Goal: Task Accomplishment & Management: Use online tool/utility

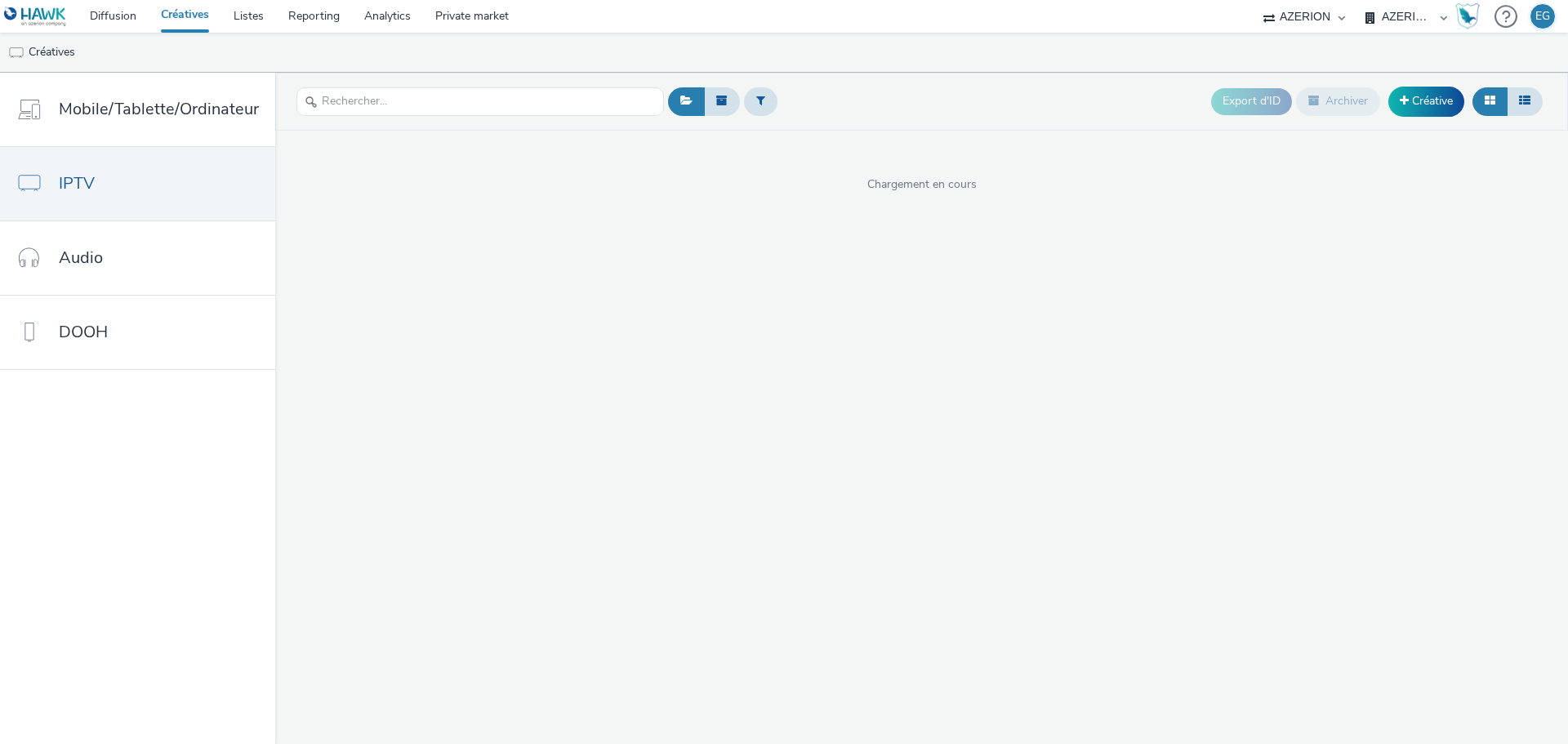
select select "79162ed7-0017-4339-93b0-3399b708648f"
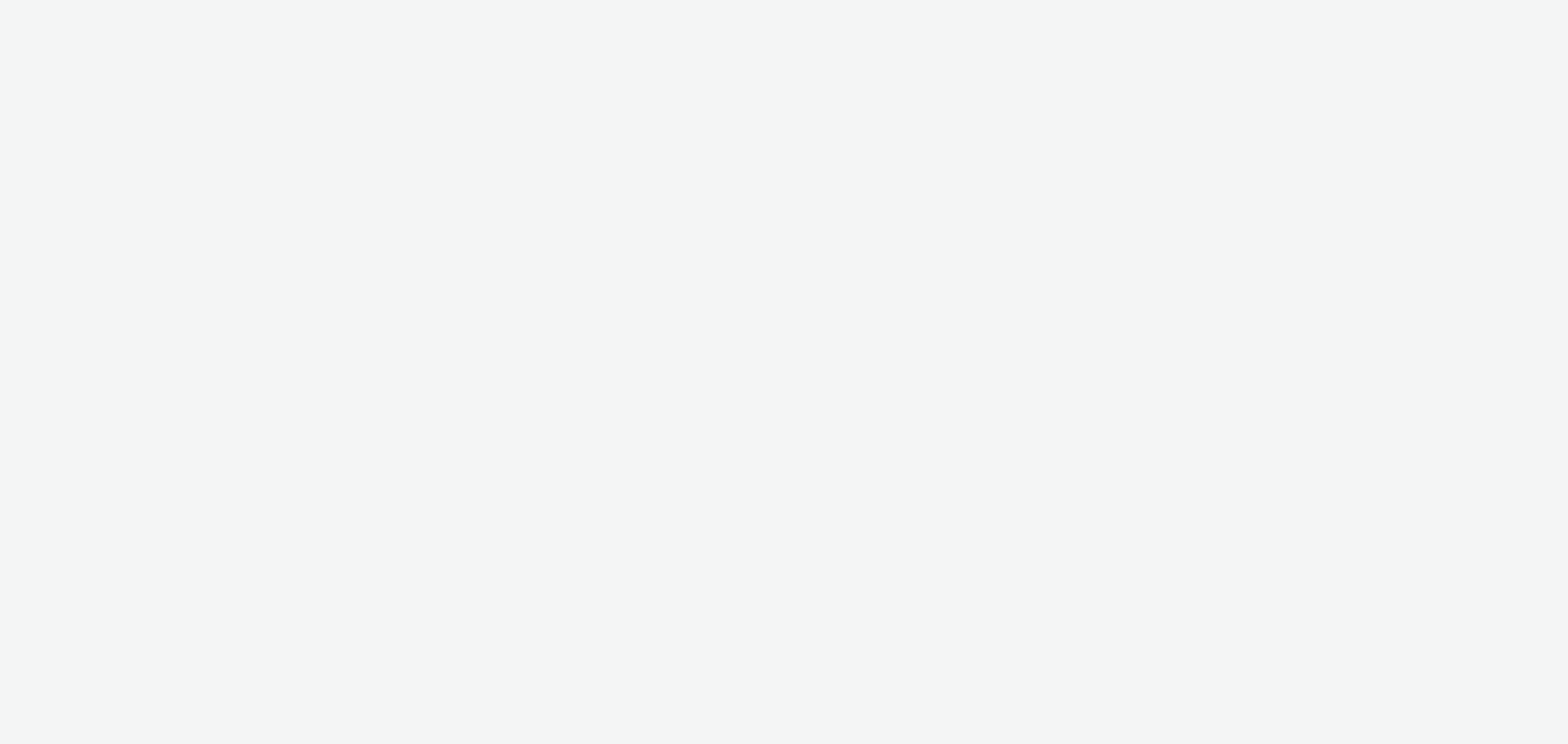
select select "79162ed7-0017-4339-93b0-3399b708648f"
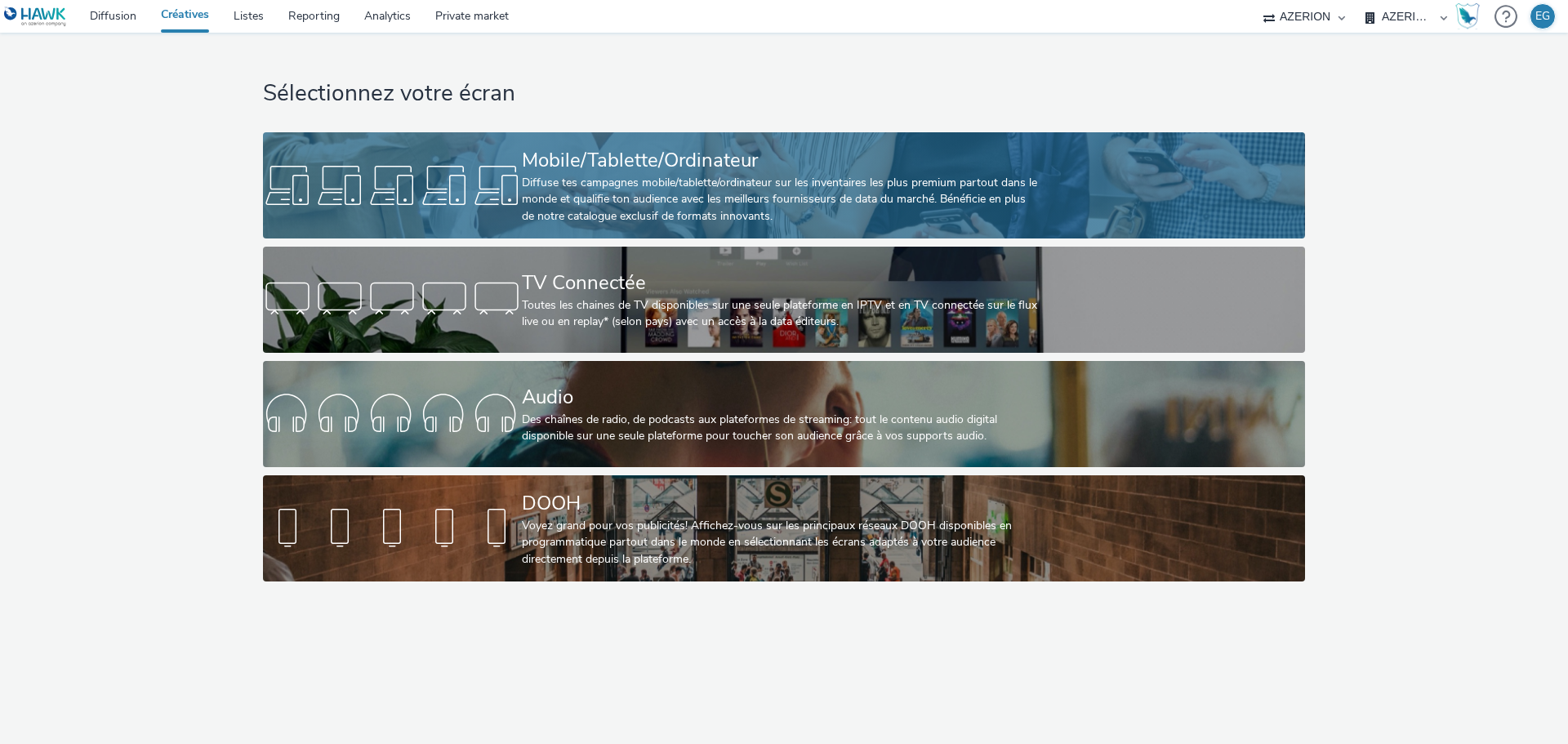
click at [567, 195] on div "Diffuse tes campagnes mobile/tablette/ordinateur sur les inventaires les plus p…" at bounding box center [781, 199] width 518 height 50
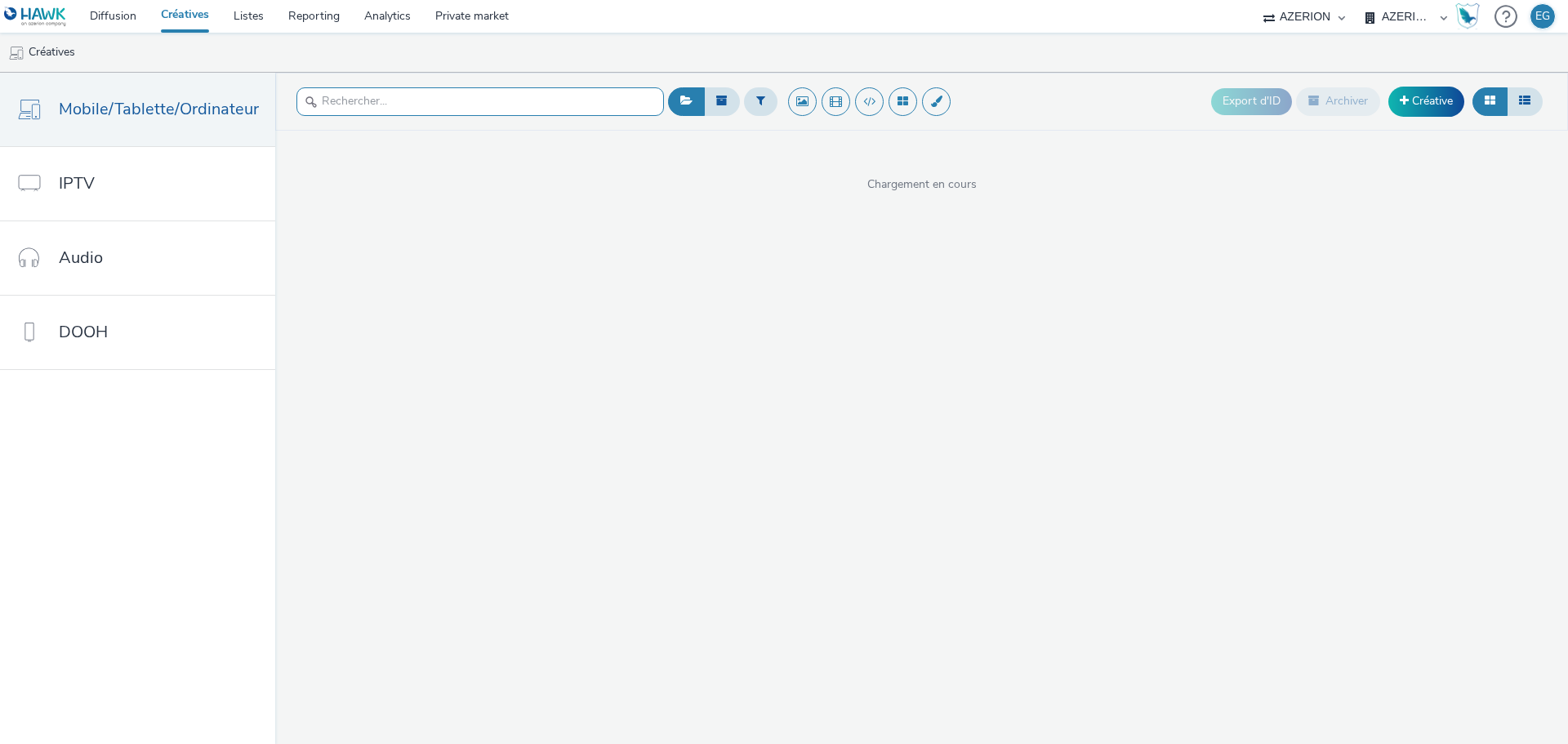
click at [447, 98] on input "text" at bounding box center [480, 102] width 368 height 29
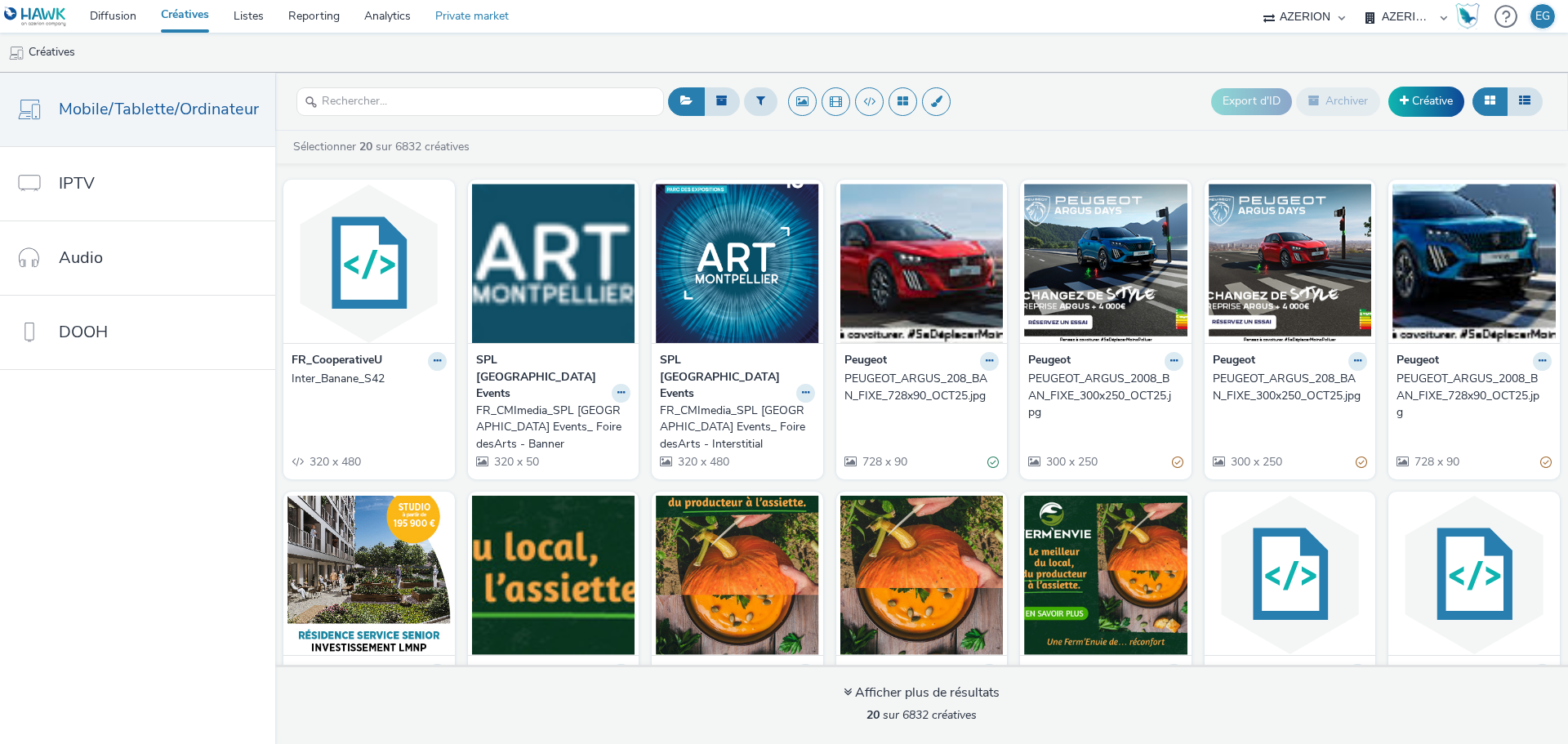
click at [483, 15] on link "Private market" at bounding box center [472, 17] width 98 height 33
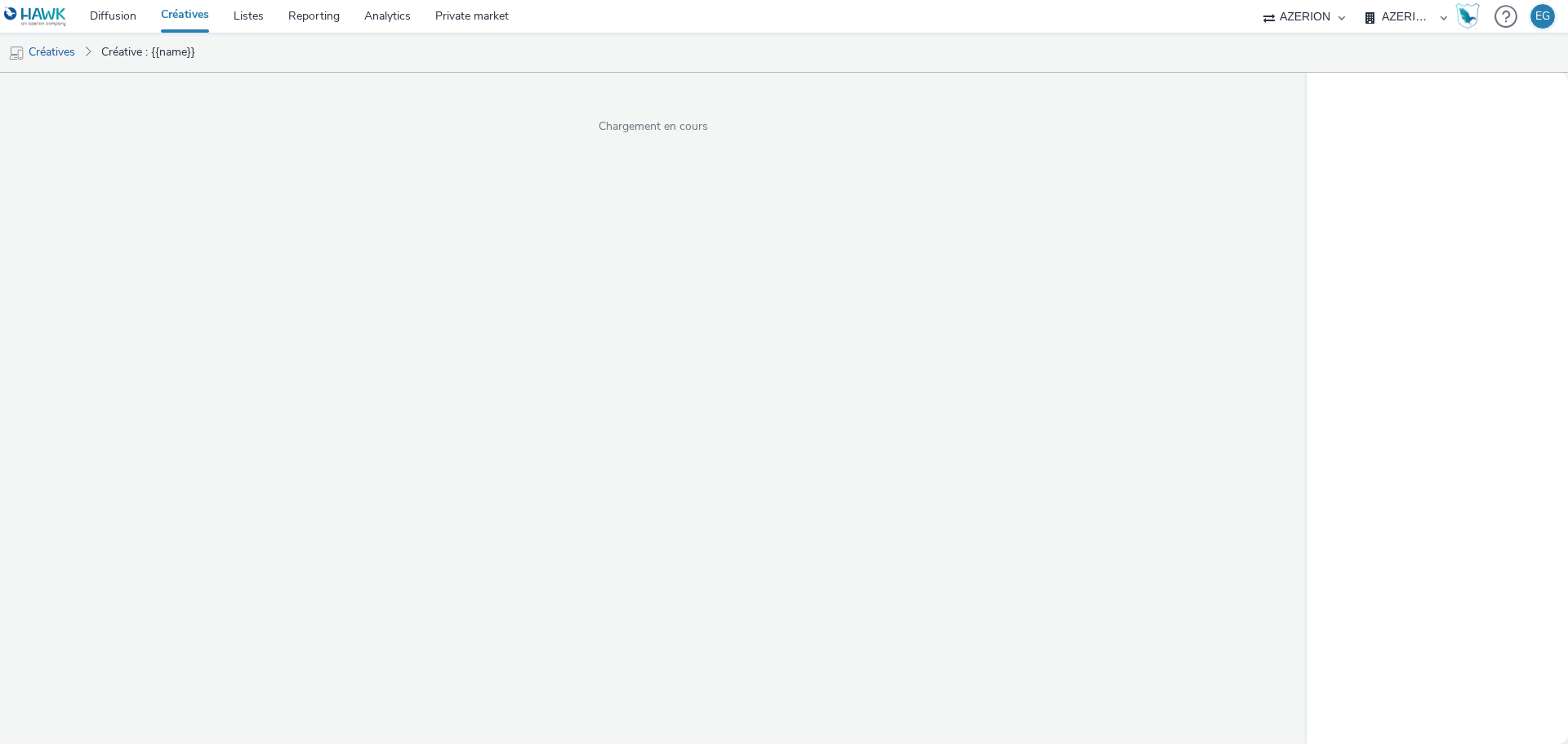
select select "79162ed7-0017-4339-93b0-3399b708648f"
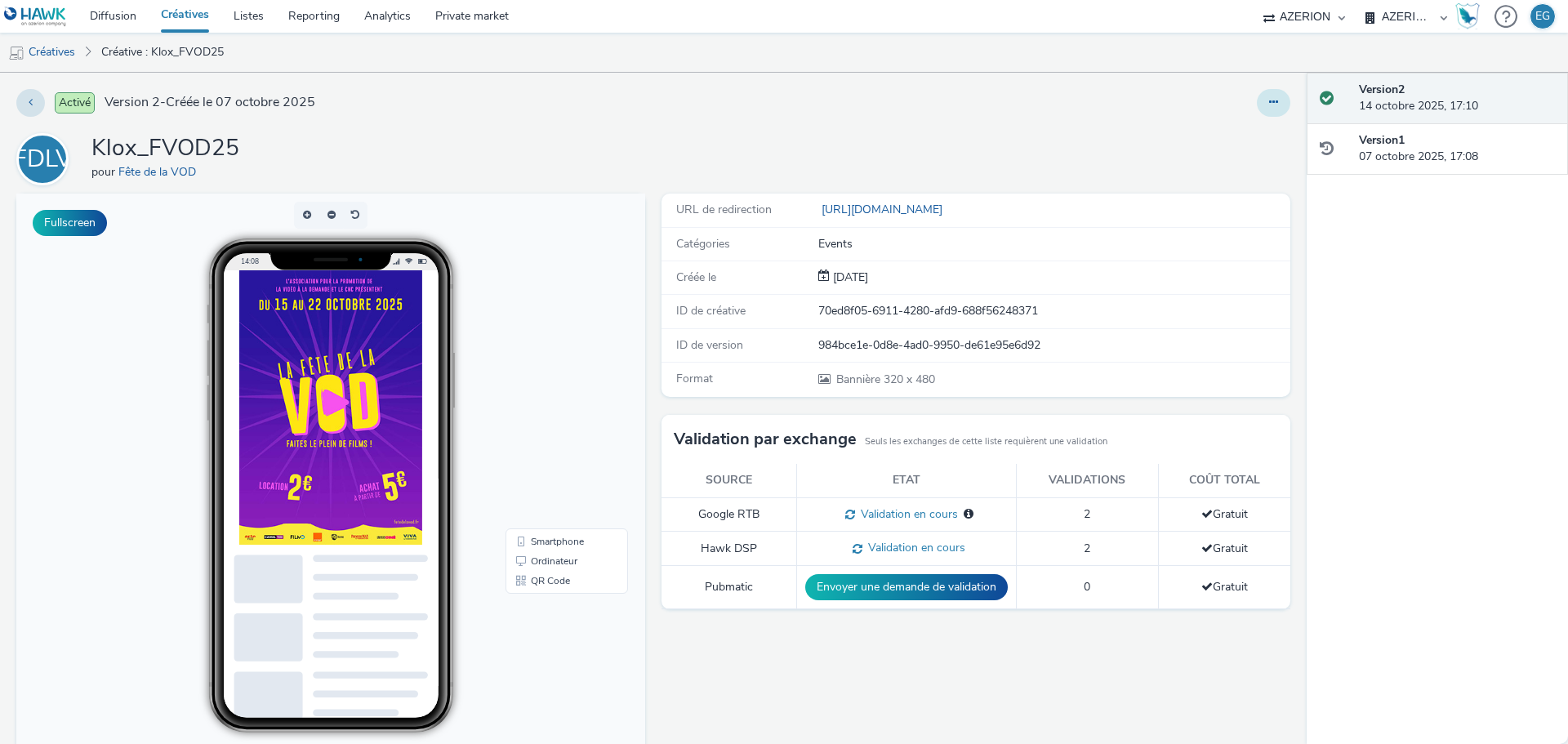
click at [1268, 96] on button at bounding box center [1273, 103] width 34 height 28
click at [1206, 137] on link "Modifier" at bounding box center [1228, 136] width 123 height 33
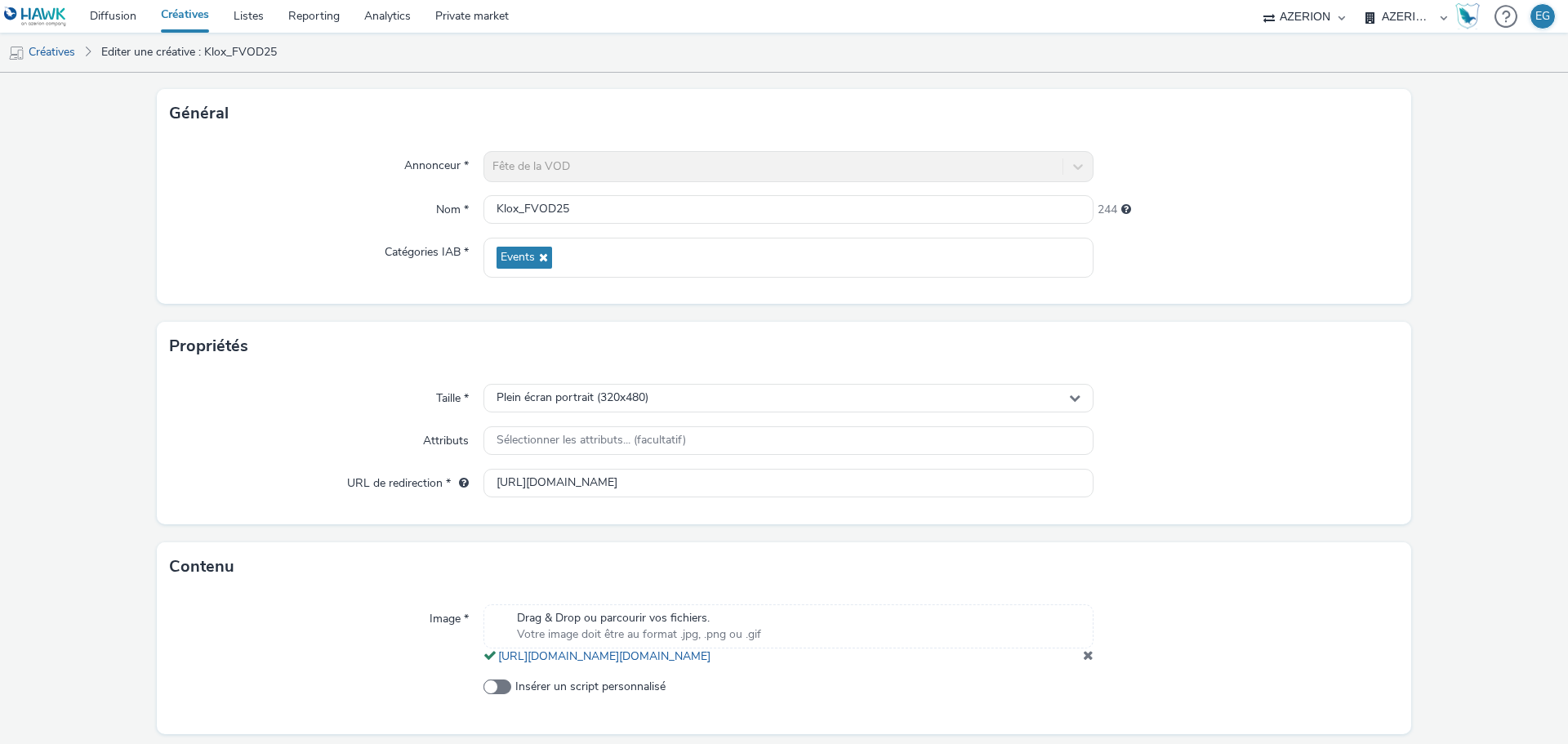
scroll to position [151, 0]
